Goal: Find specific page/section: Find specific page/section

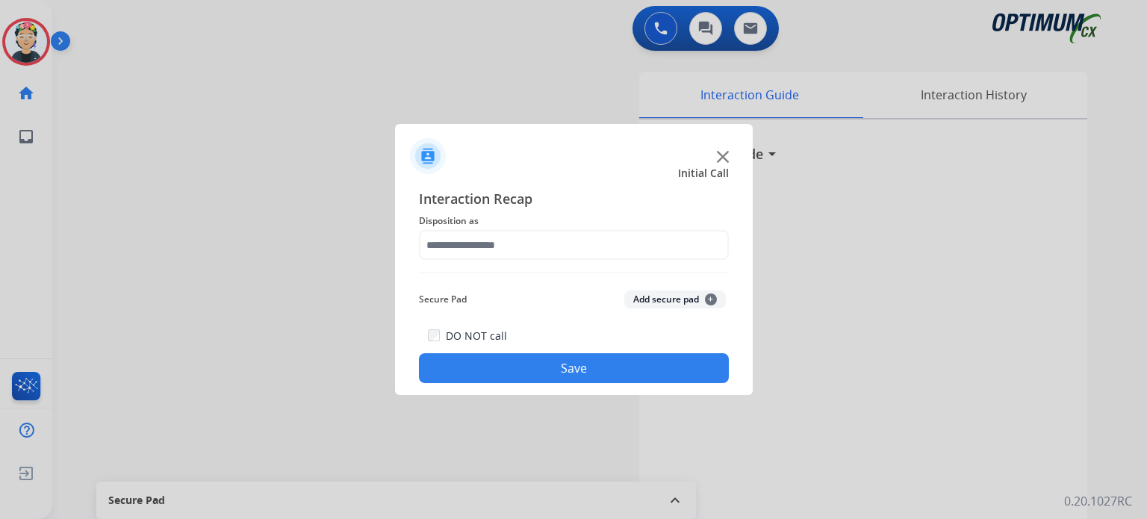
click at [723, 164] on div "Initial Call Interaction Recap Disposition as Secure Pad Add secure pad + DO NO…" at bounding box center [574, 259] width 358 height 271
click at [723, 163] on div at bounding box center [574, 150] width 358 height 52
click at [721, 161] on div at bounding box center [574, 150] width 358 height 52
click at [718, 158] on img at bounding box center [723, 157] width 12 height 12
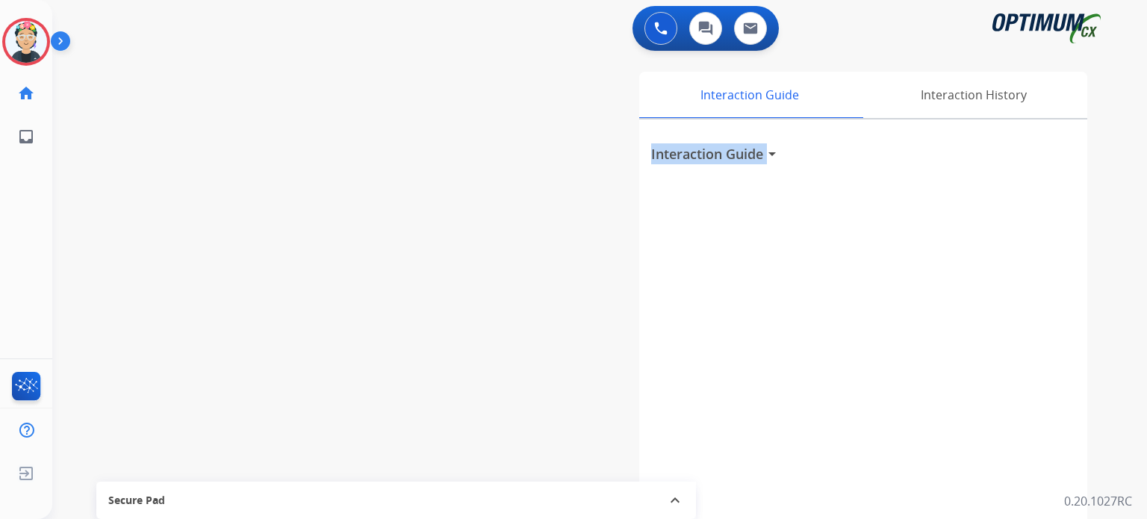
click at [718, 158] on h3 "Interaction Guide" at bounding box center [707, 153] width 112 height 21
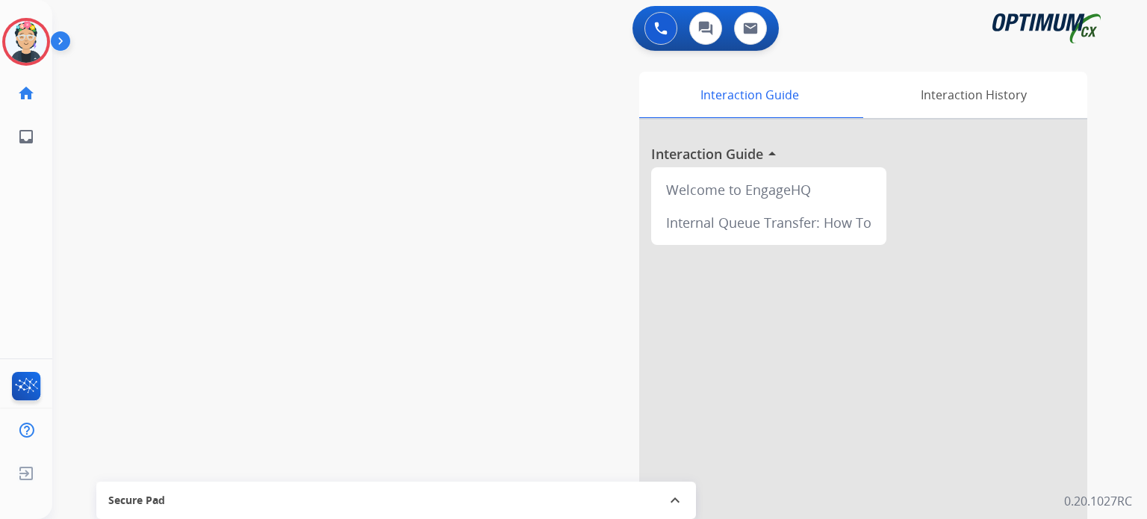
click at [718, 158] on div at bounding box center [863, 397] width 448 height 557
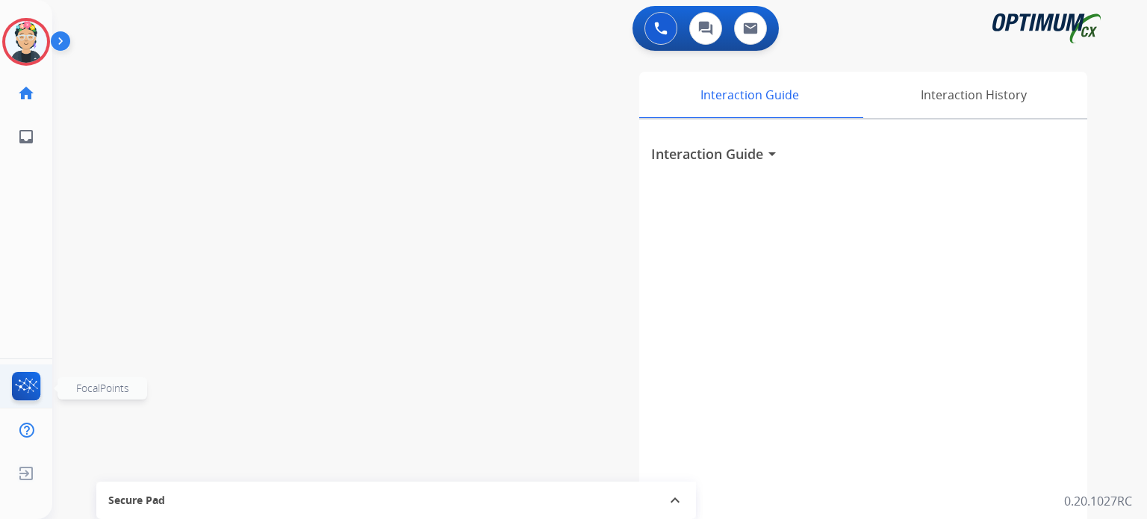
click at [30, 382] on img at bounding box center [26, 389] width 35 height 34
click at [22, 387] on img at bounding box center [26, 389] width 35 height 34
